Goal: Navigation & Orientation: Find specific page/section

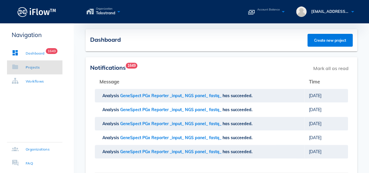
click at [44, 67] on link "Projects" at bounding box center [34, 67] width 55 height 14
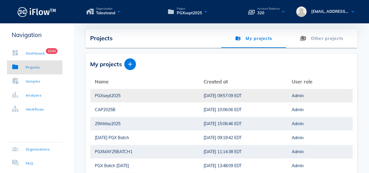
click at [104, 96] on div "PGXsept2025" at bounding box center [145, 95] width 100 height 13
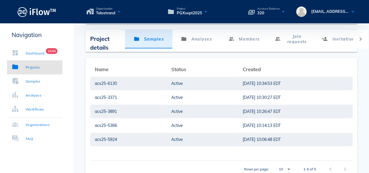
scroll to position [88, 0]
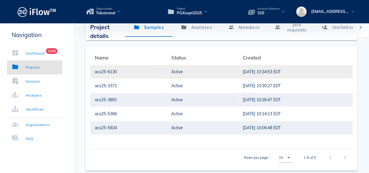
click at [144, 71] on div "acs25-6130" at bounding box center [128, 71] width 67 height 13
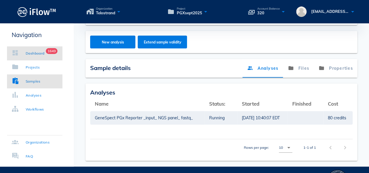
click at [34, 55] on div "Dashboard" at bounding box center [35, 54] width 19 height 6
